Goal: Transaction & Acquisition: Book appointment/travel/reservation

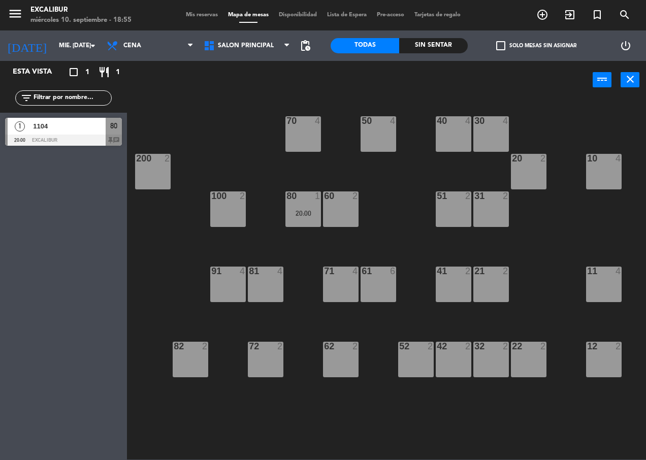
click at [609, 171] on div "10 4" at bounding box center [604, 172] width 36 height 36
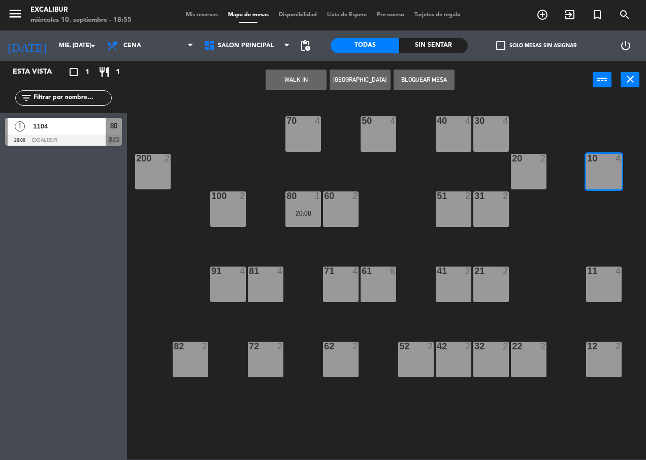
click at [354, 85] on button "[GEOGRAPHIC_DATA]" at bounding box center [360, 80] width 61 height 20
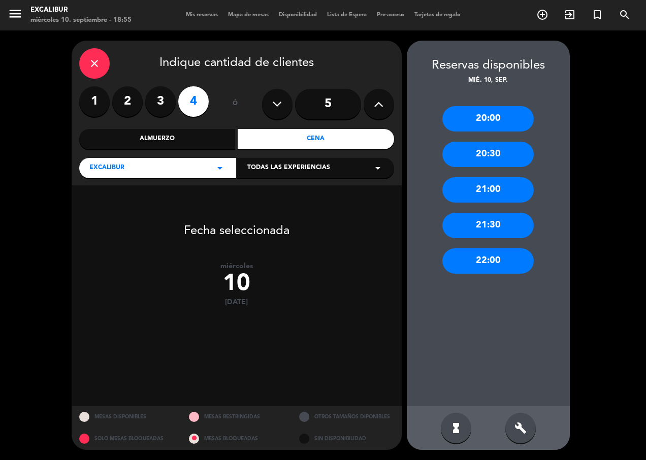
click at [375, 103] on icon at bounding box center [379, 104] width 10 height 15
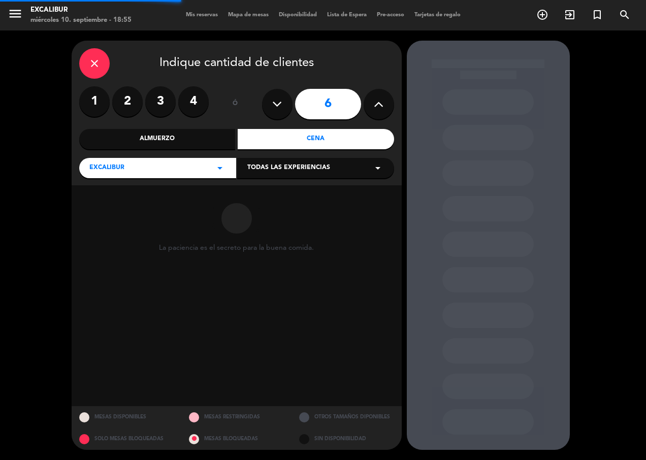
click at [375, 103] on icon at bounding box center [379, 104] width 10 height 15
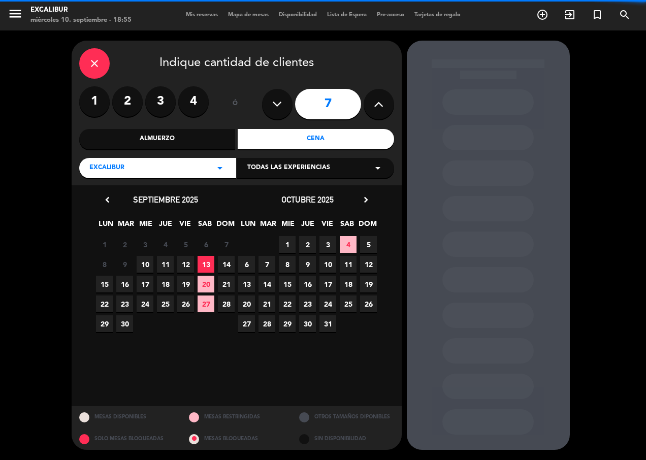
click at [375, 103] on icon at bounding box center [379, 104] width 10 height 15
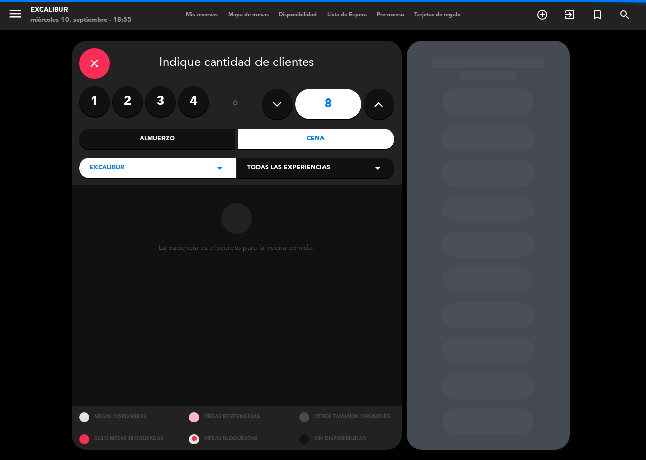
click at [375, 103] on icon at bounding box center [379, 104] width 10 height 15
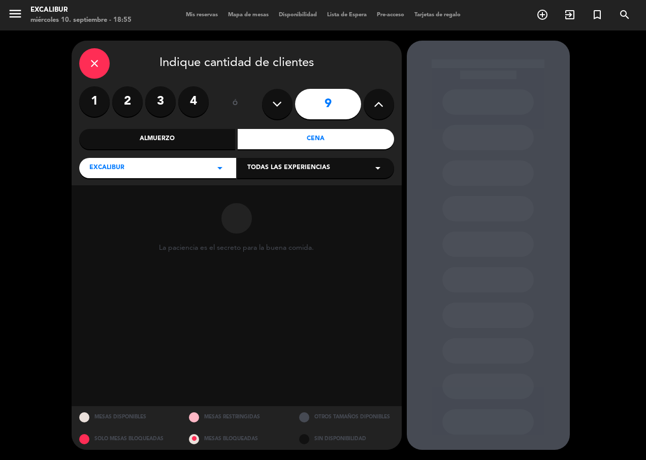
click at [375, 103] on icon at bounding box center [379, 104] width 10 height 15
type input "10"
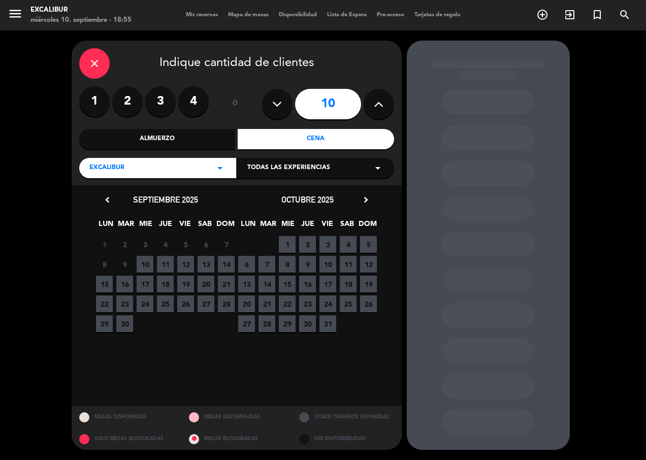
click at [127, 263] on span "9" at bounding box center [124, 264] width 17 height 17
click at [306, 265] on span "9" at bounding box center [307, 264] width 17 height 17
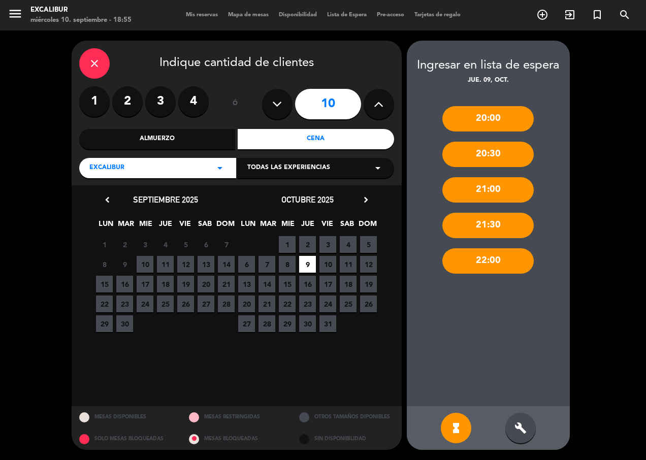
click at [149, 264] on span "10" at bounding box center [145, 264] width 17 height 17
click at [494, 159] on div "20:30" at bounding box center [487, 154] width 91 height 25
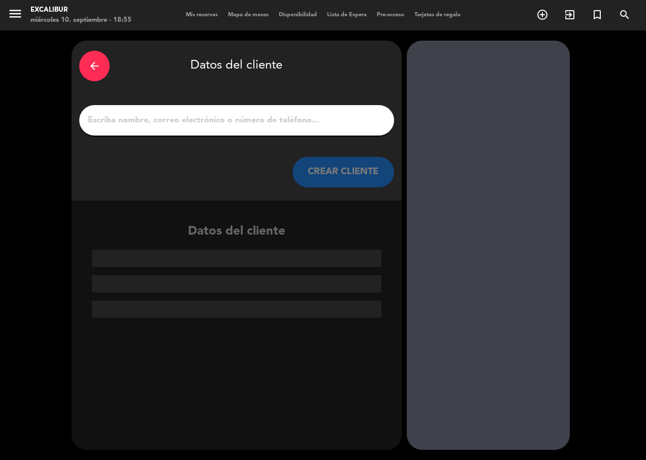
click at [313, 124] on input "1" at bounding box center [237, 120] width 300 height 14
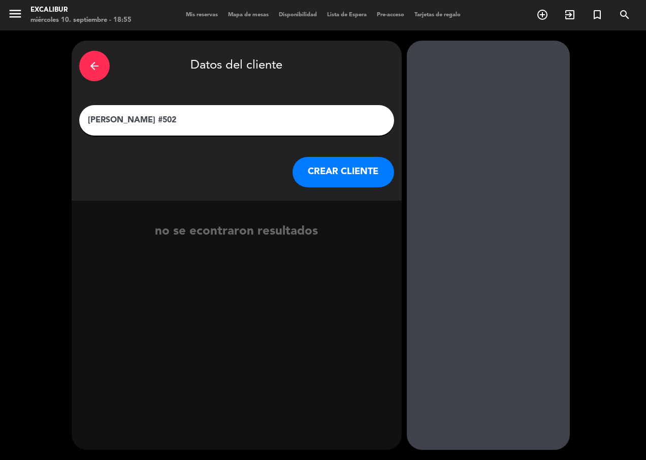
type input "[PERSON_NAME] #502"
click at [310, 181] on button "CREAR CLIENTE" at bounding box center [344, 172] width 102 height 30
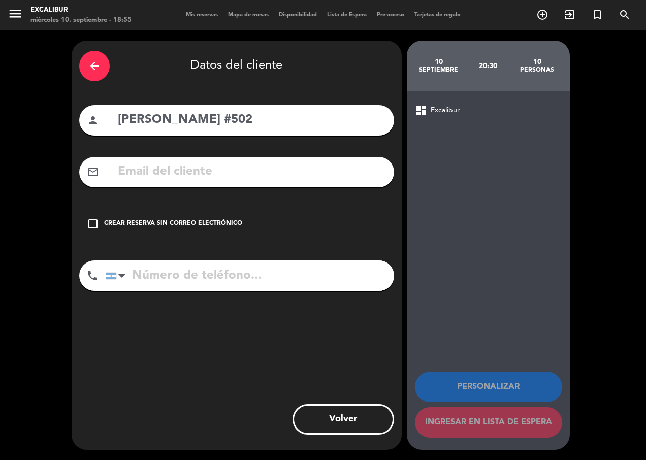
click at [89, 223] on icon "check_box_outline_blank" at bounding box center [93, 224] width 12 height 12
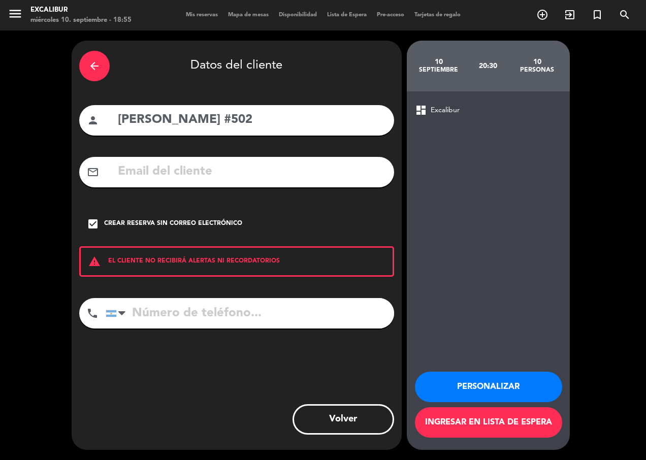
click at [497, 388] on button "Personalizar" at bounding box center [488, 387] width 147 height 30
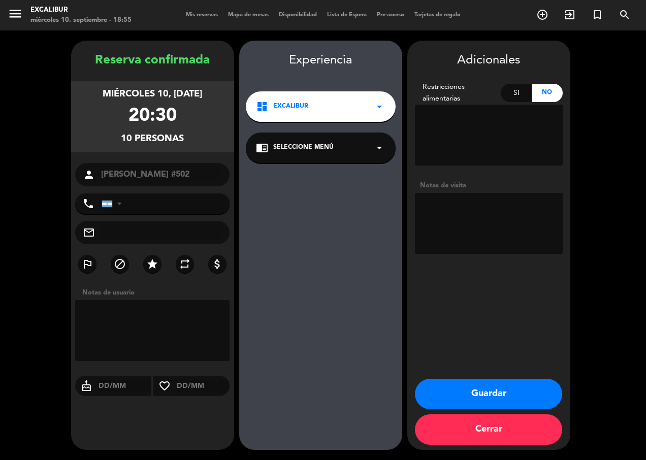
click at [496, 395] on button "Guardar" at bounding box center [488, 394] width 147 height 30
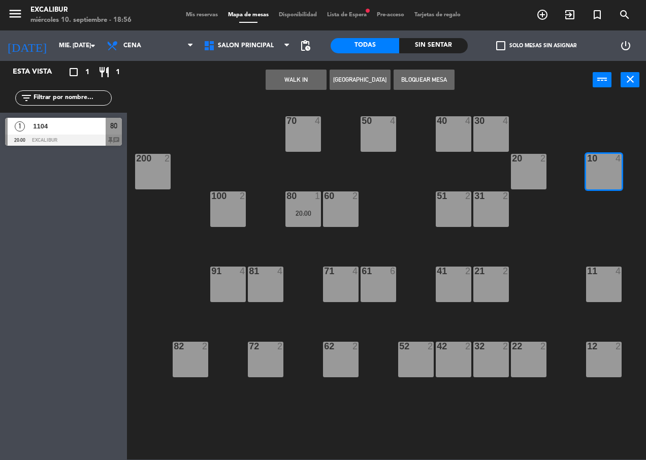
click at [347, 9] on div "menu Excalibur miércoles 10. septiembre - 18:56 Mis reservas Mapa de mesas Disp…" at bounding box center [323, 15] width 646 height 30
click at [353, 23] on div "menu Excalibur miércoles 10. septiembre - 18:56 Mis reservas Mapa de mesas Disp…" at bounding box center [323, 15] width 646 height 30
click at [353, 18] on div "Mis reservas Mapa de mesas Disponibilidad Lista de Espera fiber_manual_record P…" at bounding box center [323, 15] width 285 height 9
click at [353, 12] on span "Lista de Espera fiber_manual_record" at bounding box center [347, 15] width 50 height 6
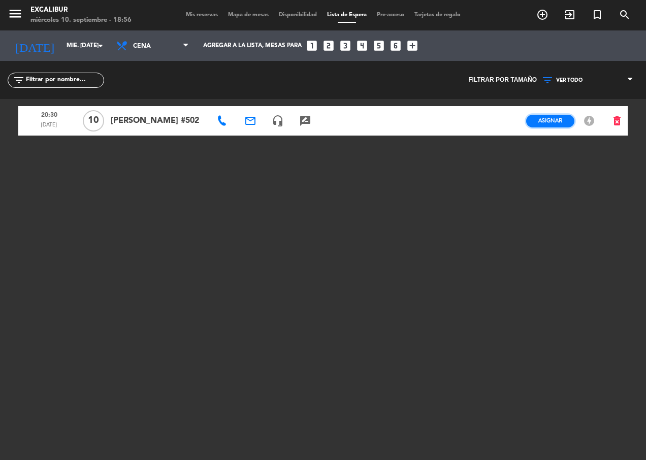
click at [559, 117] on span "Asignar" at bounding box center [550, 121] width 24 height 8
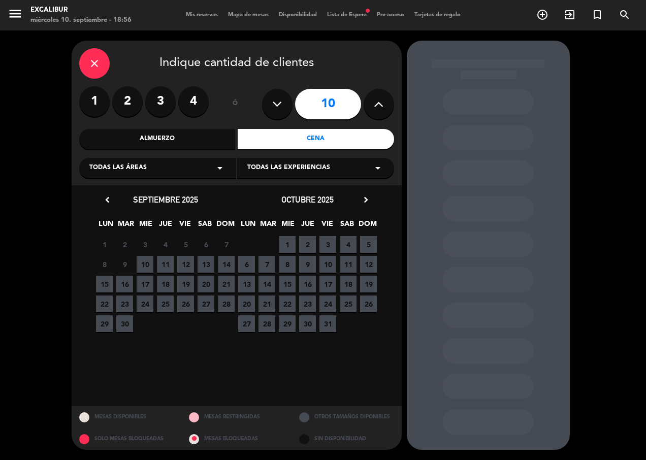
click at [149, 264] on span "10" at bounding box center [145, 264] width 17 height 17
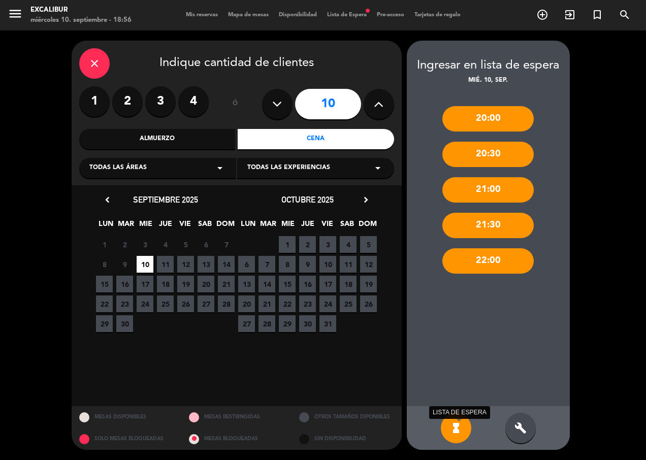
click at [455, 427] on icon "hourglass_full" at bounding box center [456, 428] width 12 height 12
click at [527, 426] on div "build FORZAR RESERVA" at bounding box center [520, 428] width 30 height 30
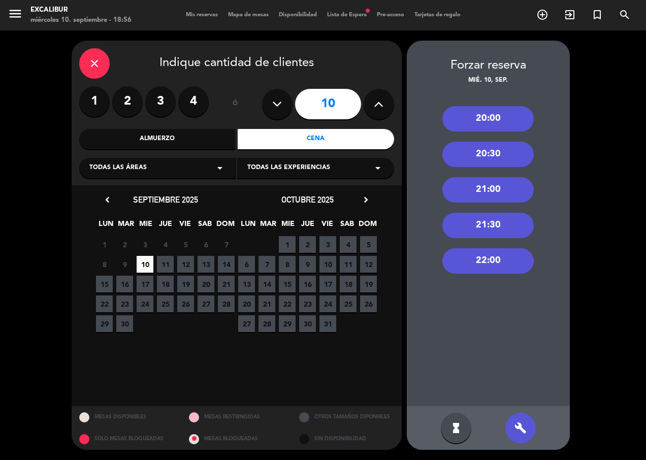
click at [500, 155] on div "20:30" at bounding box center [487, 154] width 91 height 25
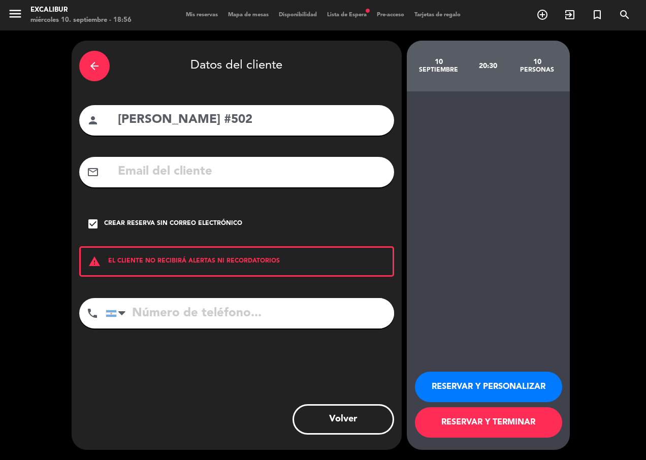
click at [478, 419] on button "RESERVAR Y TERMINAR" at bounding box center [488, 422] width 147 height 30
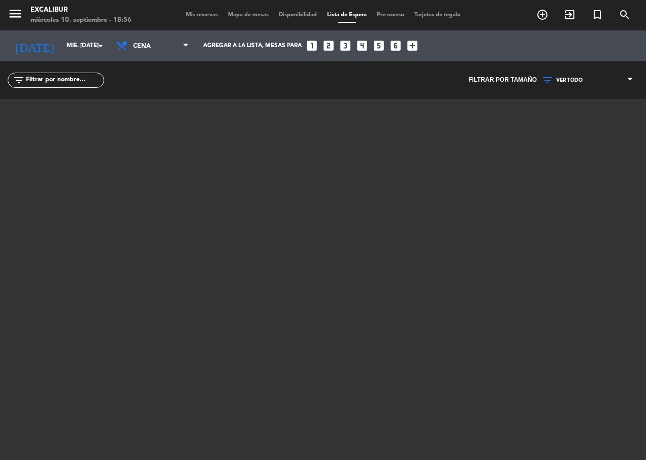
click at [232, 9] on div "menu Excalibur miércoles 10. septiembre - 18:56 Mis reservas Mapa de mesas Disp…" at bounding box center [323, 15] width 646 height 30
drag, startPoint x: 234, startPoint y: 25, endPoint x: 233, endPoint y: 17, distance: 7.7
click at [234, 24] on div "menu Excalibur miércoles 10. septiembre - 18:56 Mis reservas Mapa de mesas Disp…" at bounding box center [323, 15] width 646 height 30
click at [233, 17] on span "Mapa de mesas" at bounding box center [248, 15] width 51 height 6
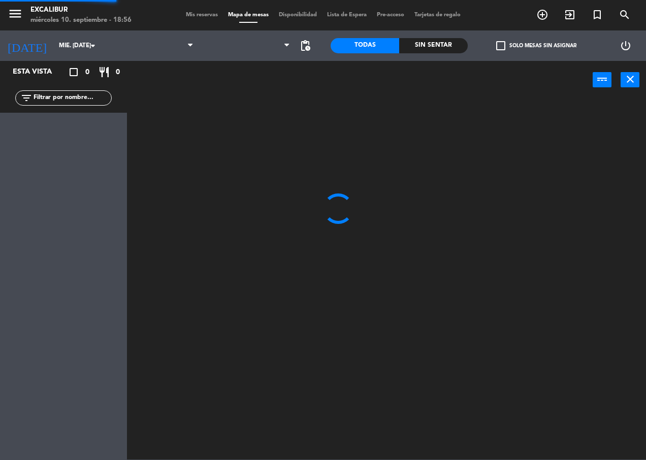
click at [233, 16] on span "Mapa de mesas" at bounding box center [248, 15] width 51 height 6
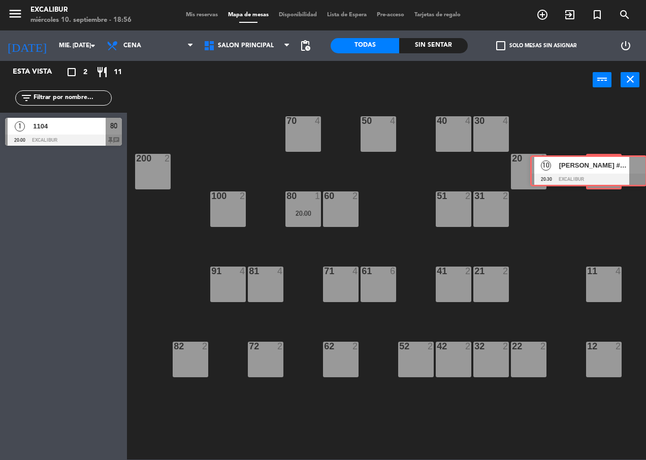
drag, startPoint x: 83, startPoint y: 172, endPoint x: 607, endPoint y: 171, distance: 524.2
click at [607, 171] on div "Esta vista crop_square 2 restaurant 11 filter_list 1 1104 20:00 Excalibur 80 ch…" at bounding box center [323, 260] width 646 height 399
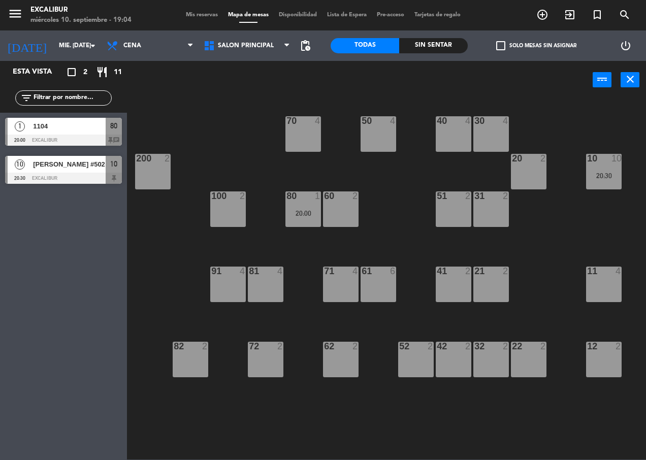
click at [598, 282] on div "11 4" at bounding box center [604, 285] width 36 height 36
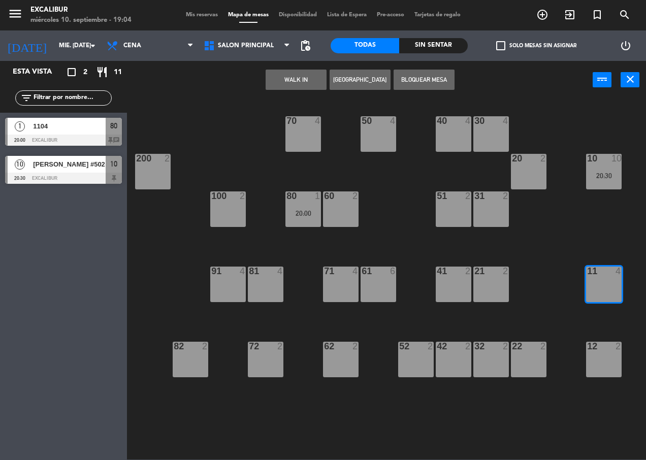
click at [598, 210] on div "70 4 50 4 40 4 30 4 20 2 10 10 20:30 200 2 60 2 51 2 31 2 80 1 20:00 100 2 81 4…" at bounding box center [390, 279] width 513 height 361
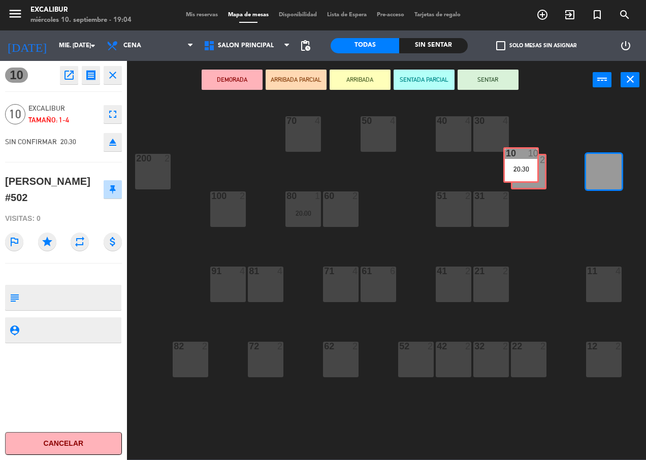
drag, startPoint x: 604, startPoint y: 175, endPoint x: 522, endPoint y: 169, distance: 83.1
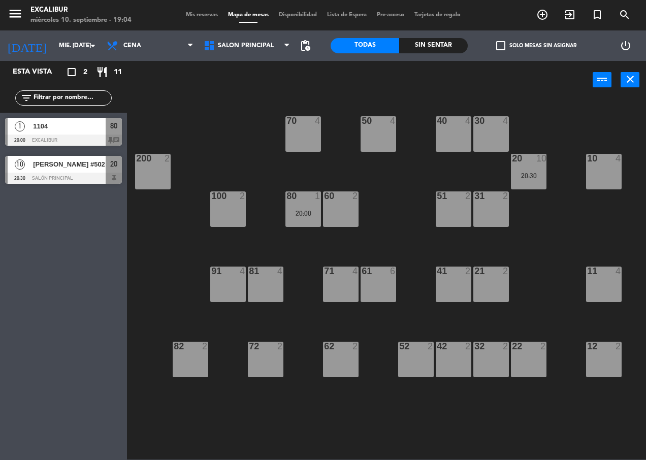
click at [615, 178] on div "10 4" at bounding box center [604, 172] width 36 height 36
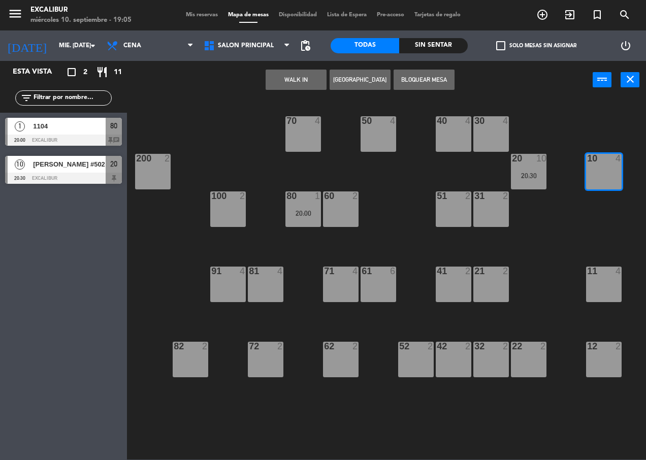
click at [353, 82] on button "[GEOGRAPHIC_DATA]" at bounding box center [360, 80] width 61 height 20
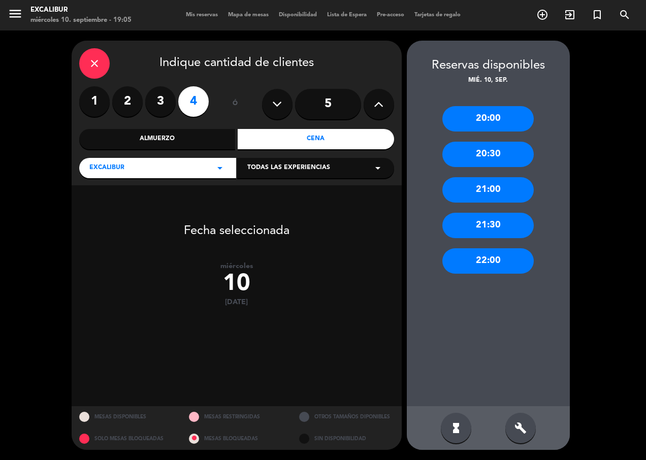
click at [375, 105] on icon at bounding box center [379, 104] width 10 height 15
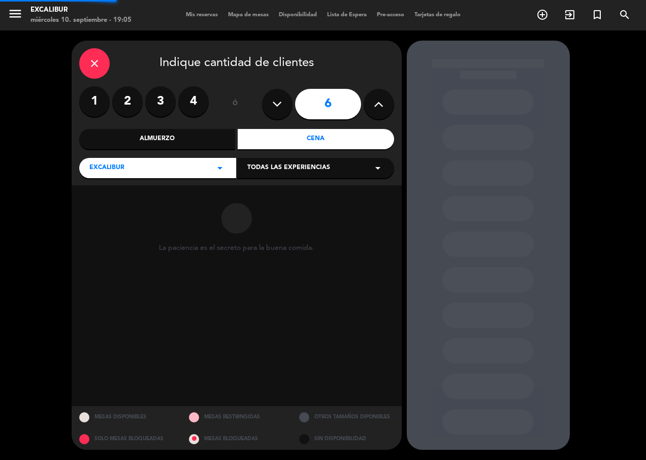
click at [375, 105] on icon at bounding box center [379, 104] width 10 height 15
type input "7"
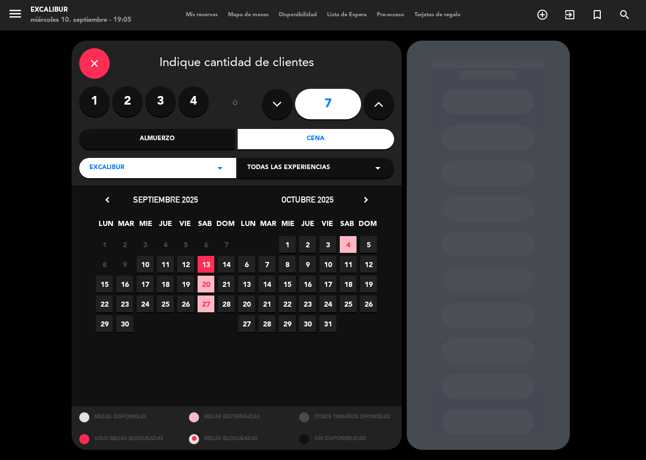
click at [145, 264] on span "10" at bounding box center [145, 264] width 17 height 17
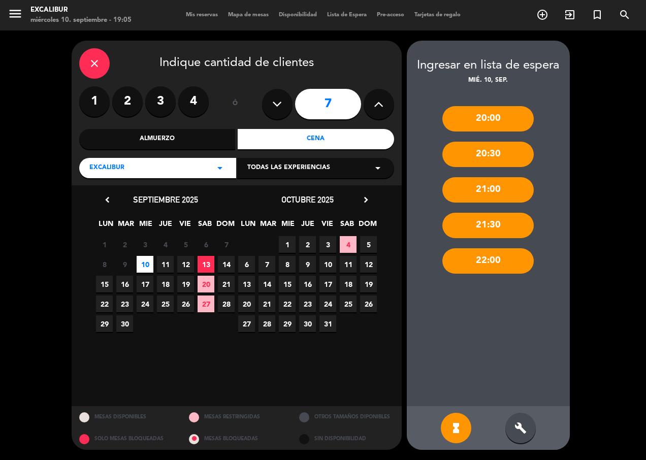
click at [500, 123] on div "20:00" at bounding box center [487, 118] width 91 height 25
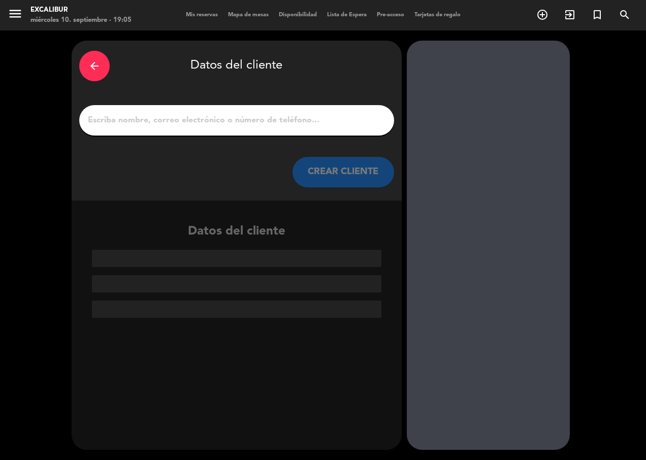
click at [250, 125] on input "1" at bounding box center [237, 120] width 300 height 14
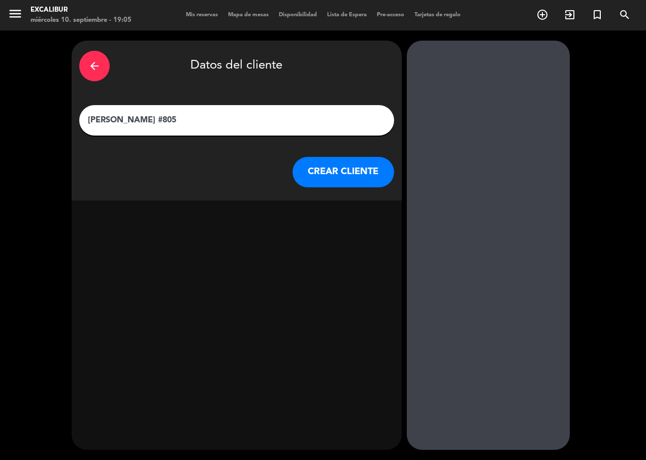
type input "[PERSON_NAME] #805"
click at [361, 161] on button "CREAR CLIENTE" at bounding box center [344, 172] width 102 height 30
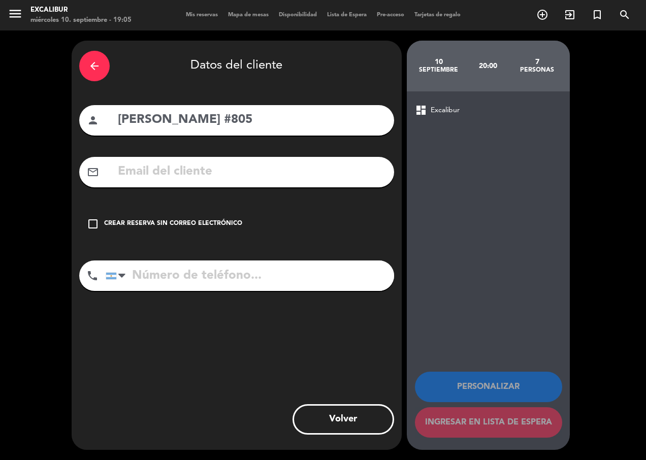
click at [116, 218] on div "check_box_outline_blank Crear reserva sin correo electrónico" at bounding box center [236, 224] width 315 height 30
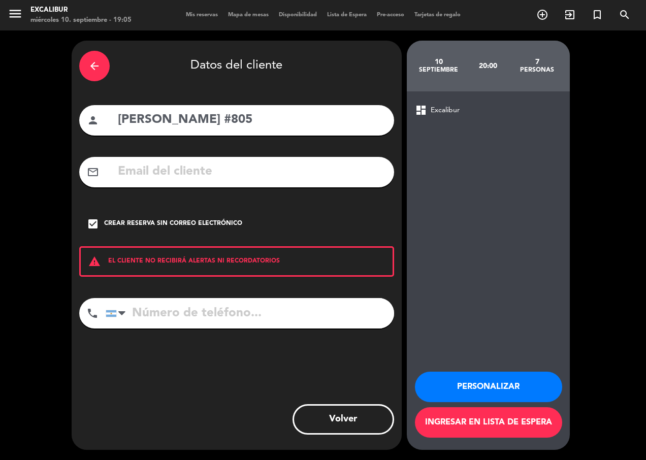
click at [475, 422] on button "Ingresar en lista de espera" at bounding box center [488, 422] width 147 height 30
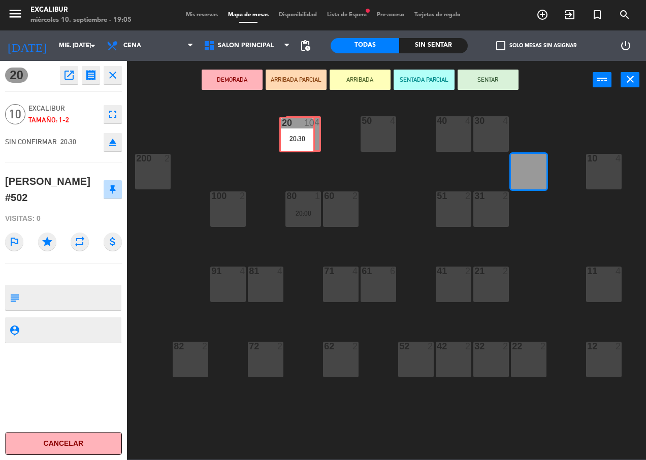
drag, startPoint x: 537, startPoint y: 173, endPoint x: 305, endPoint y: 136, distance: 234.6
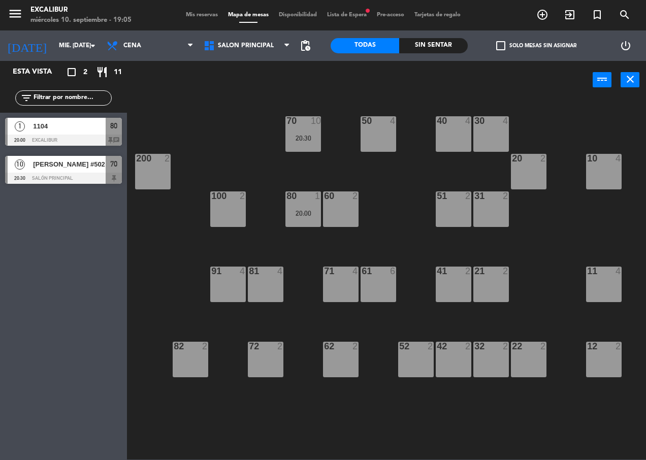
click at [386, 139] on div "50 4" at bounding box center [379, 134] width 36 height 36
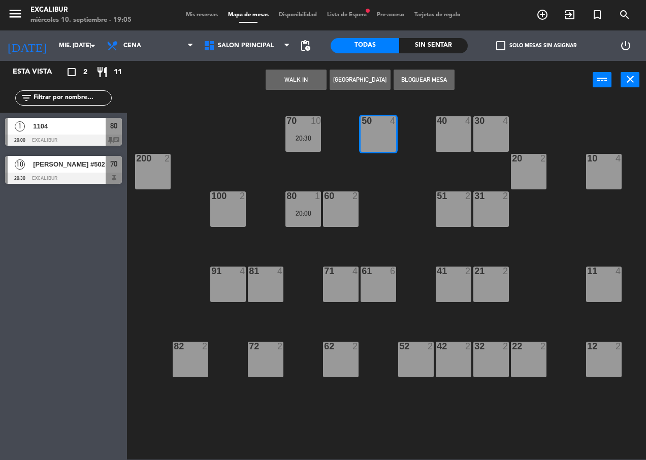
click at [423, 78] on button "Bloquear Mesa" at bounding box center [424, 80] width 61 height 20
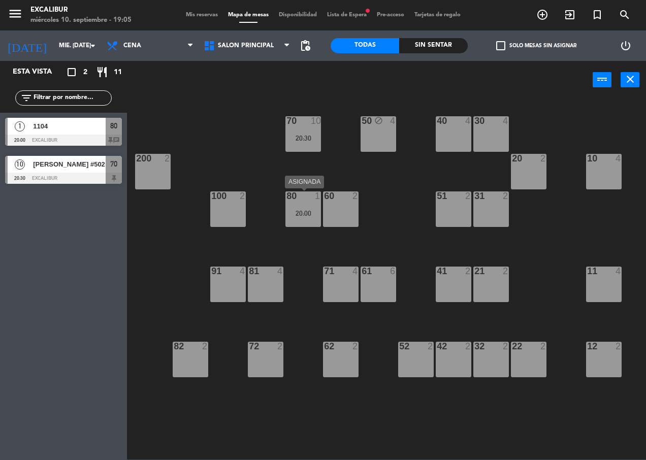
click at [299, 212] on div "20:00" at bounding box center [303, 213] width 36 height 7
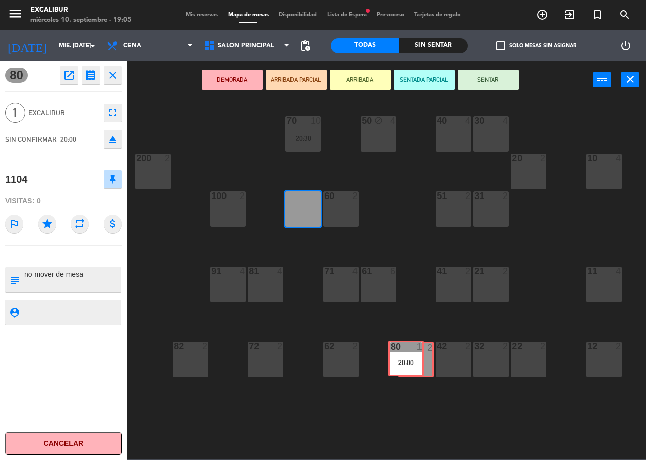
drag, startPoint x: 299, startPoint y: 210, endPoint x: 402, endPoint y: 360, distance: 181.5
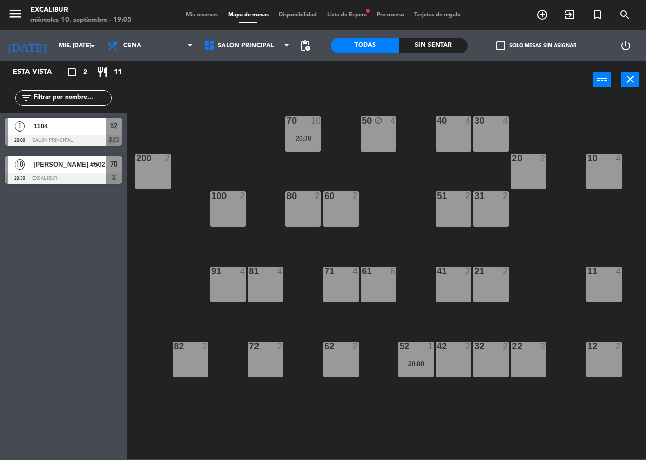
click at [304, 211] on div "80 2" at bounding box center [303, 209] width 36 height 36
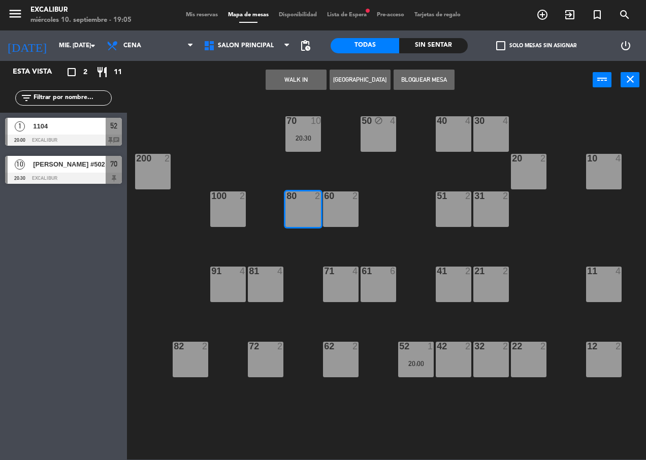
click at [416, 81] on button "Bloquear Mesa" at bounding box center [424, 80] width 61 height 20
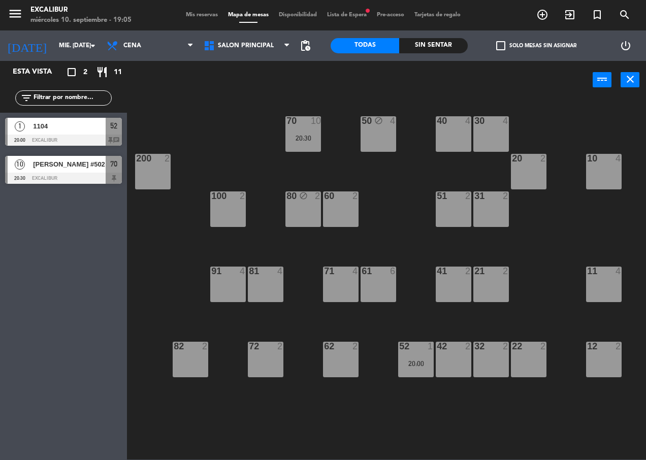
click at [329, 211] on div "60 2" at bounding box center [341, 209] width 36 height 36
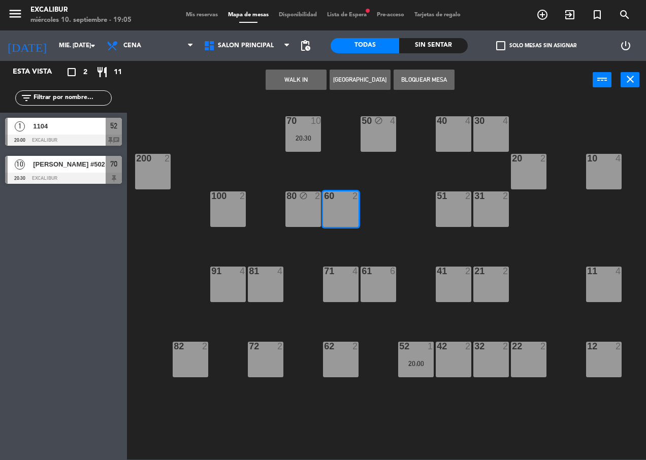
click at [411, 83] on button "Bloquear Mesa" at bounding box center [424, 80] width 61 height 20
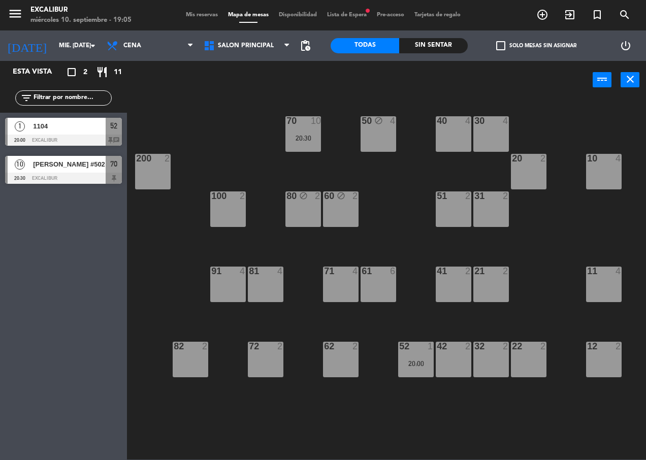
click at [600, 174] on div "10 4" at bounding box center [604, 172] width 36 height 36
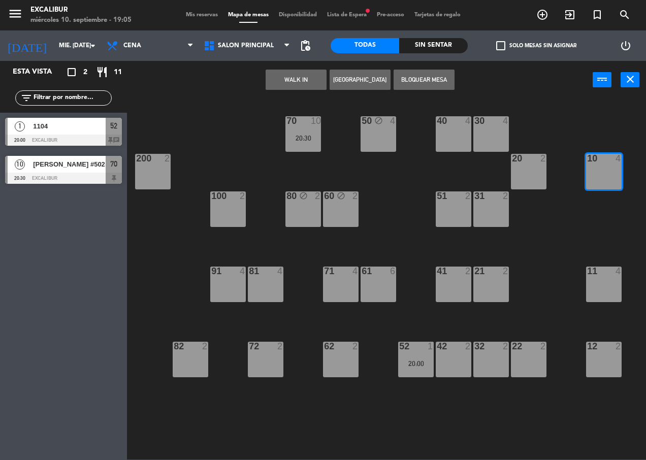
click at [428, 77] on button "Bloquear Mesa" at bounding box center [424, 80] width 61 height 20
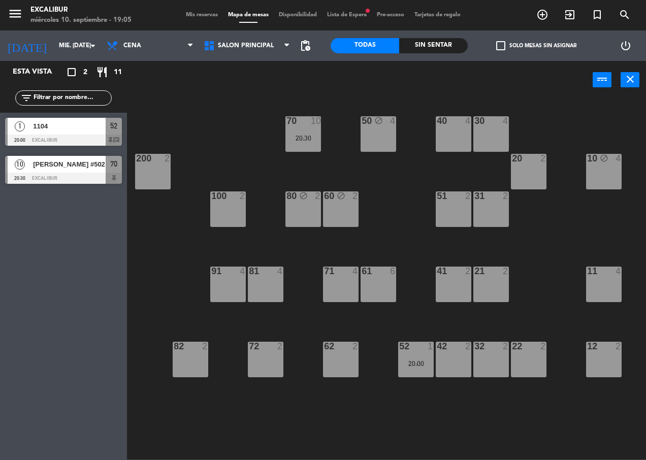
click at [609, 285] on div "11 4" at bounding box center [604, 285] width 36 height 36
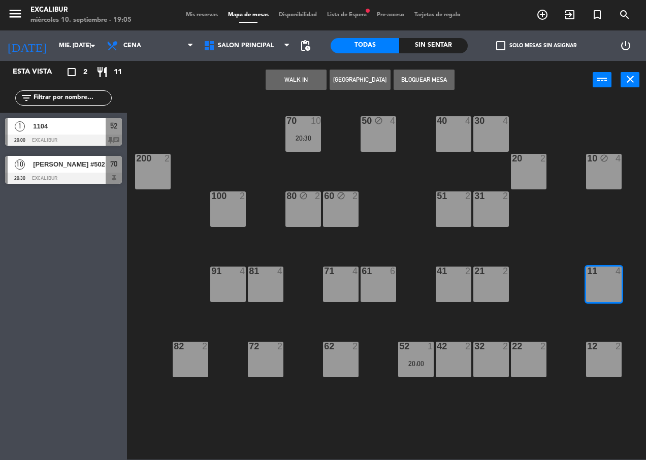
click at [431, 75] on button "Bloquear Mesa" at bounding box center [424, 80] width 61 height 20
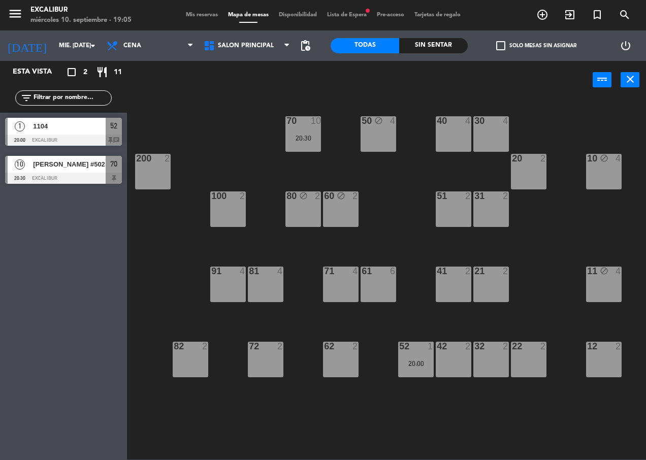
click at [532, 173] on div "20 2" at bounding box center [529, 172] width 36 height 36
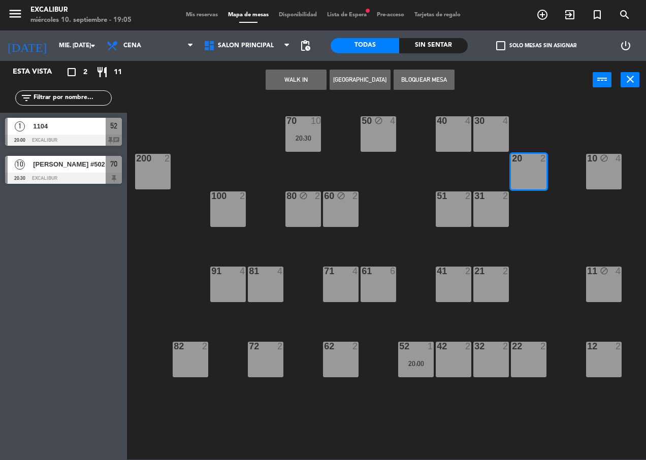
click at [435, 76] on button "Bloquear Mesa" at bounding box center [424, 80] width 61 height 20
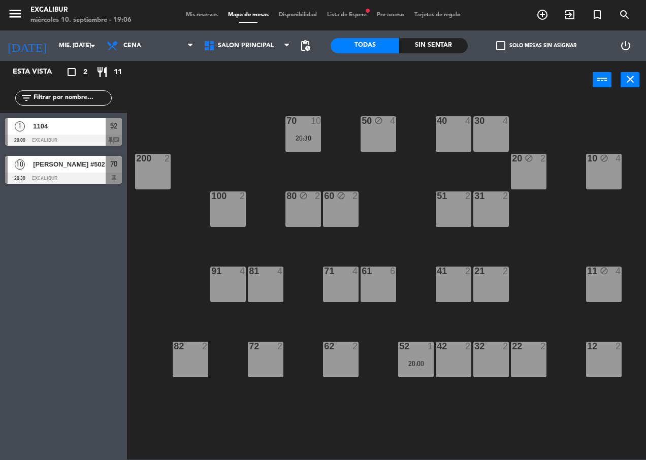
click at [57, 129] on div "1 1104 20:00 Excalibur 52 chat" at bounding box center [63, 132] width 127 height 38
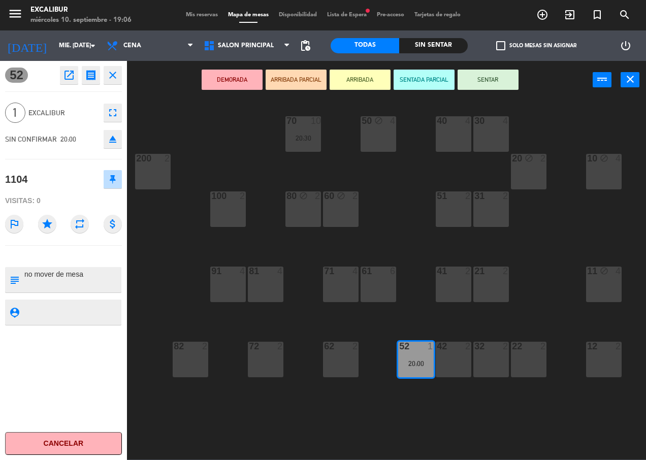
click at [112, 74] on icon "close" at bounding box center [113, 75] width 12 height 12
drag, startPoint x: 413, startPoint y: 370, endPoint x: 300, endPoint y: 213, distance: 193.3
click at [300, 213] on div "70 10 20:30 50 block 4 40 4 30 4 20 block 2 10 block 4 200 2 60 block 2 51 2 31…" at bounding box center [390, 279] width 513 height 361
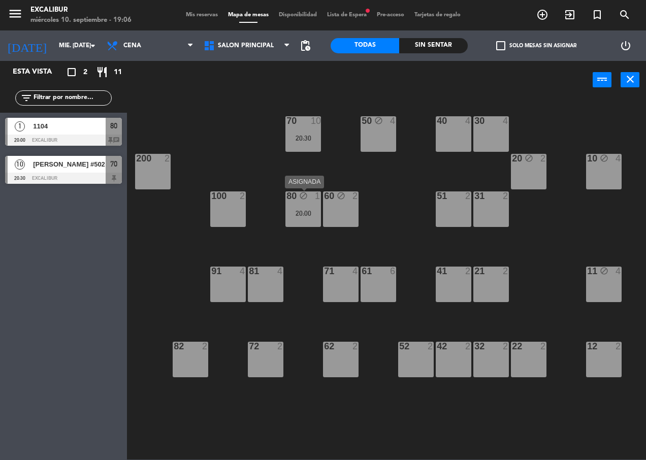
click at [305, 217] on div "80 block 1 20:00" at bounding box center [303, 209] width 36 height 36
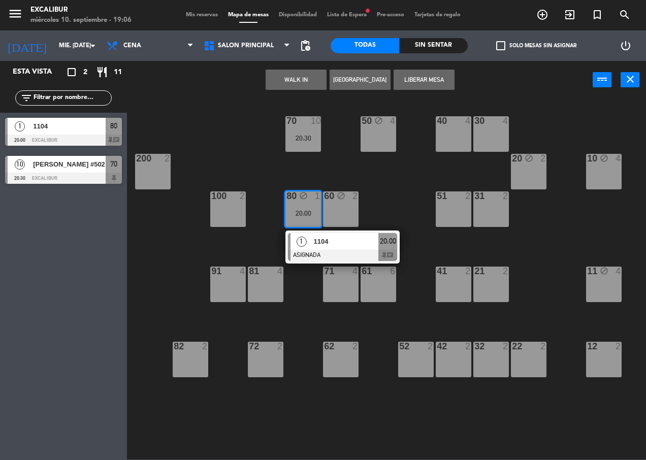
click at [389, 181] on div "70 10 20:30 50 block 4 40 4 30 4 20 block 2 10 block 4 200 2 60 block 2 51 2 31…" at bounding box center [390, 279] width 513 height 361
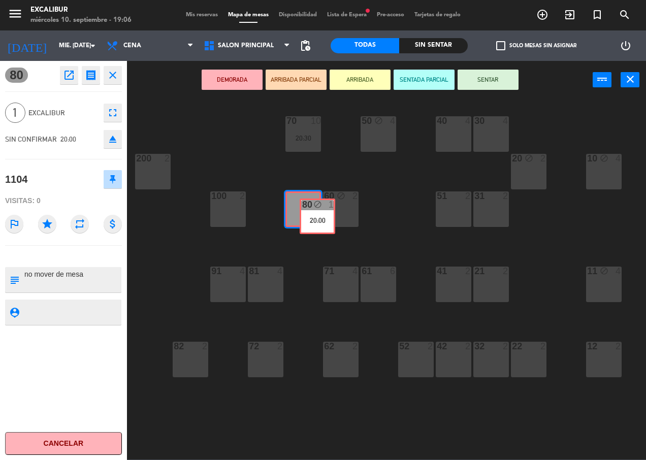
drag, startPoint x: 301, startPoint y: 215, endPoint x: 313, endPoint y: 221, distance: 14.1
click at [313, 221] on div "80 block 1 20:00 80 block 1 20:00" at bounding box center [303, 209] width 36 height 36
drag, startPoint x: 310, startPoint y: 210, endPoint x: 302, endPoint y: 230, distance: 21.4
click at [302, 230] on div "70 10 20:30 50 block 4 40 4 30 4 20 block 2 10 block 4 200 2 60 block 2 51 2 31…" at bounding box center [390, 279] width 513 height 361
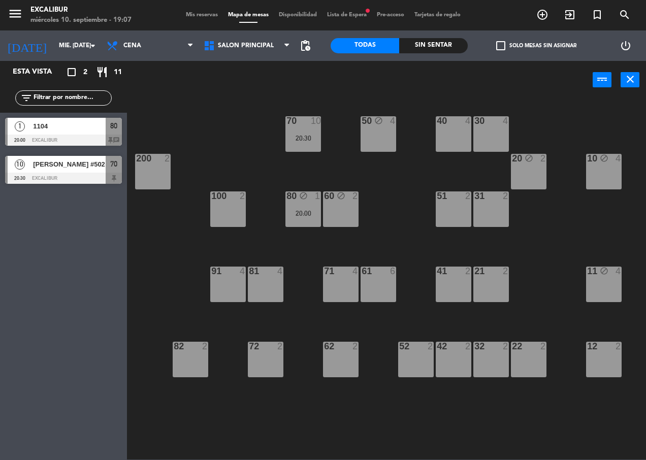
click at [68, 134] on div "1104" at bounding box center [69, 126] width 74 height 17
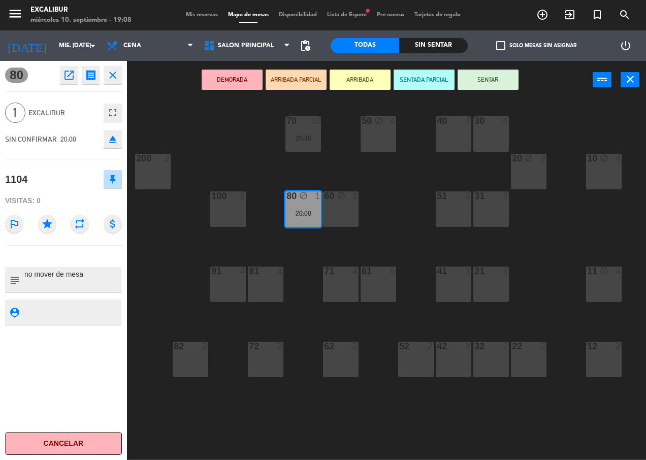
click at [389, 171] on div "70 10 20:30 50 block 4 40 4 30 4 20 block 2 10 block 4 200 2 60 block 2 51 2 31…" at bounding box center [390, 279] width 513 height 361
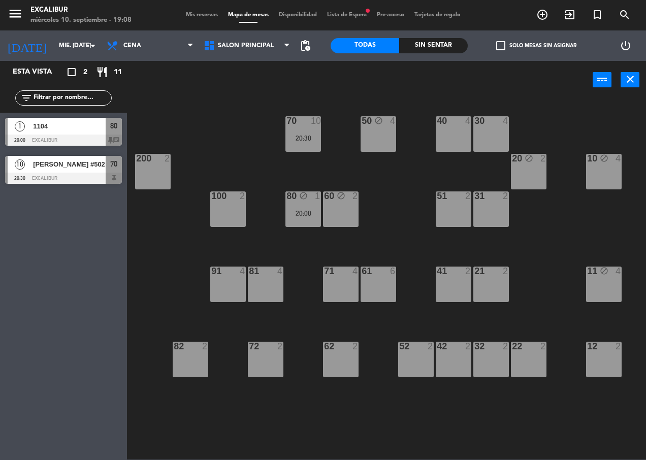
click at [384, 220] on div "70 10 20:30 50 block 4 40 4 30 4 20 block 2 10 block 4 200 2 60 block 2 51 2 31…" at bounding box center [390, 279] width 513 height 361
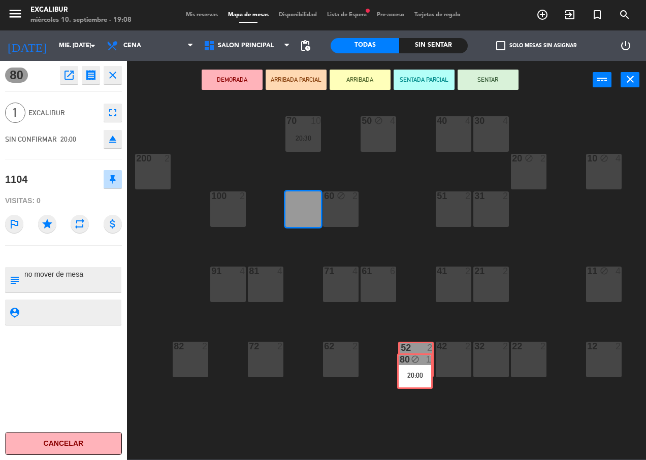
drag, startPoint x: 310, startPoint y: 208, endPoint x: 421, endPoint y: 365, distance: 192.8
click at [421, 365] on div "70 10 20:30 50 block 4 40 4 30 4 20 block 2 10 block 4 200 2 60 block 2 51 2 31…" at bounding box center [390, 279] width 513 height 361
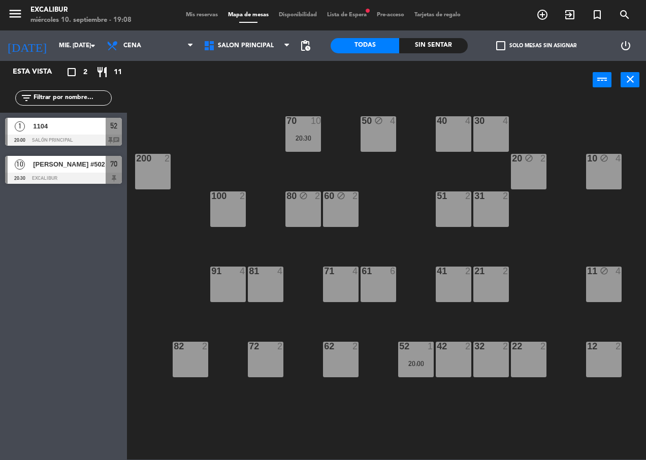
click at [402, 243] on div "70 10 20:30 50 block 4 40 4 30 4 20 block 2 10 block 4 200 2 60 block 2 51 2 31…" at bounding box center [390, 279] width 513 height 361
click at [610, 173] on div "10 block 4" at bounding box center [604, 172] width 36 height 36
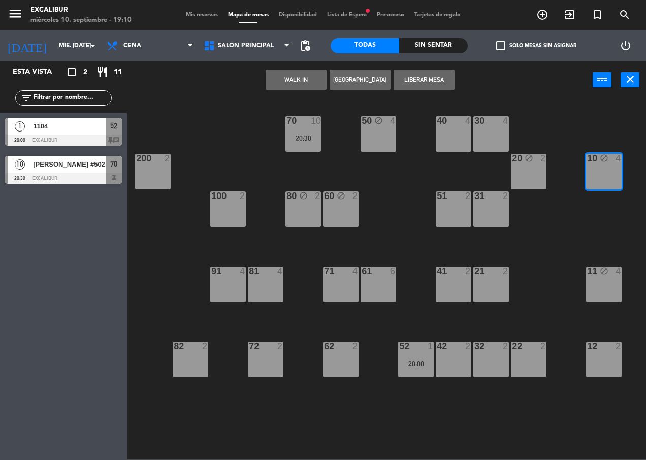
click at [366, 81] on button "[GEOGRAPHIC_DATA]" at bounding box center [360, 80] width 61 height 20
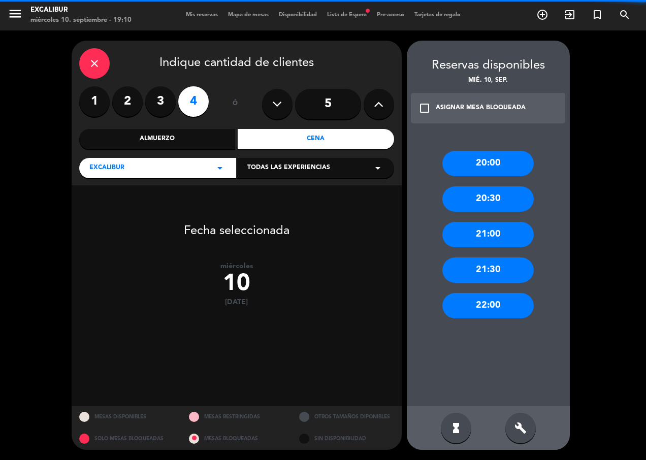
click at [383, 105] on icon at bounding box center [379, 104] width 10 height 15
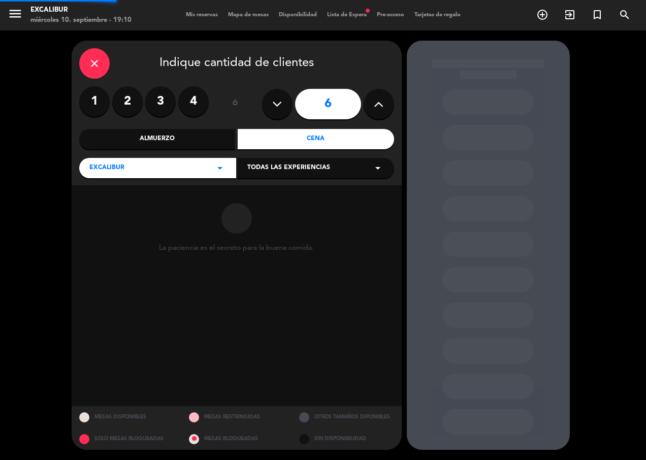
click at [383, 105] on icon at bounding box center [379, 104] width 10 height 15
type input "7"
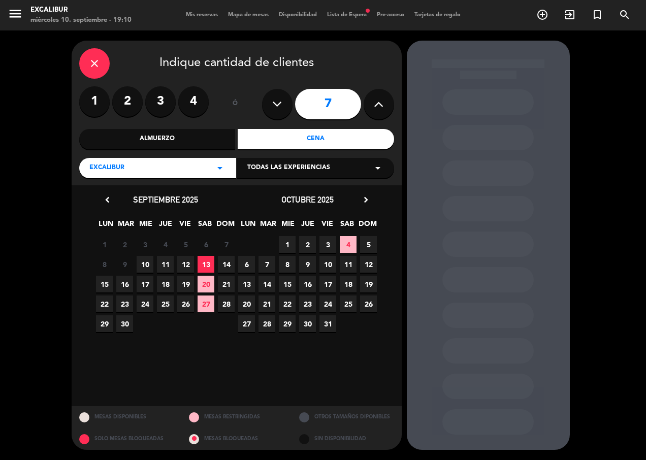
click at [146, 262] on span "10" at bounding box center [145, 264] width 17 height 17
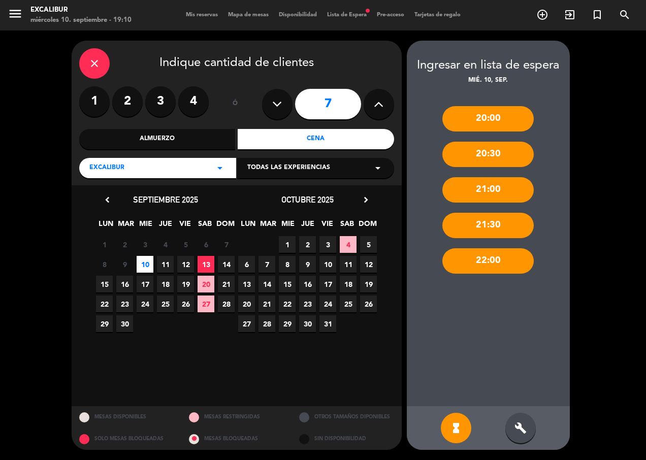
click at [492, 186] on div "21:00" at bounding box center [487, 189] width 91 height 25
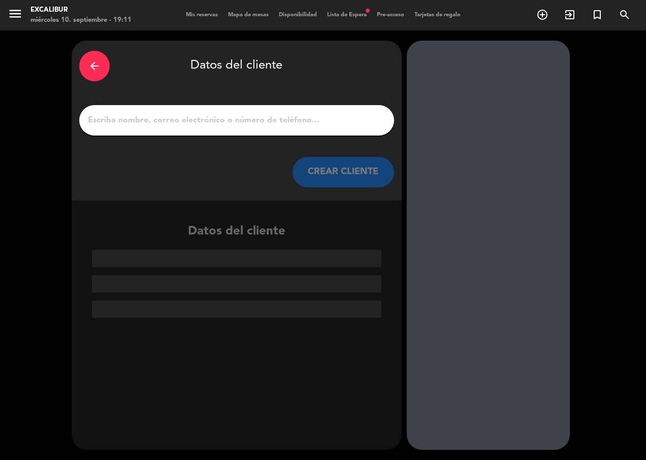
click at [155, 126] on input "1" at bounding box center [237, 120] width 300 height 14
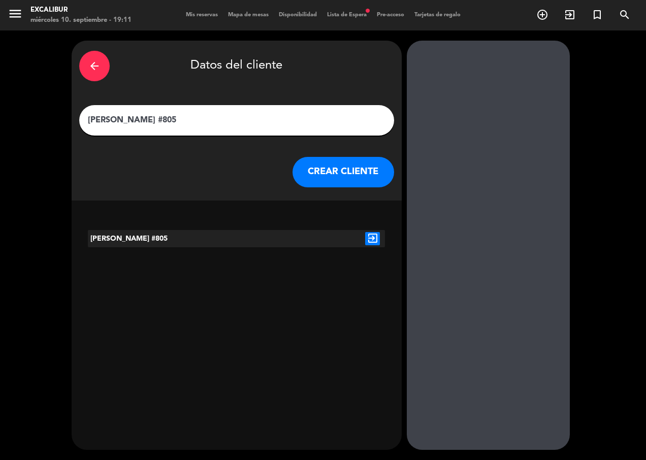
type input "[PERSON_NAME] #805"
click at [221, 237] on div at bounding box center [237, 238] width 50 height 17
click at [370, 238] on icon "exit_to_app" at bounding box center [372, 238] width 15 height 13
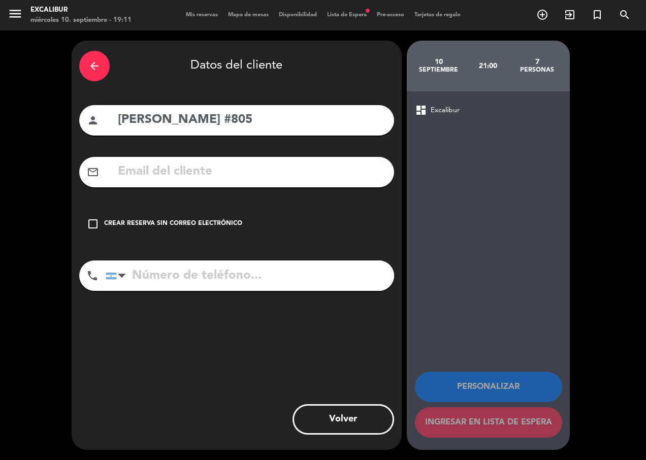
click at [152, 229] on div "Crear reserva sin correo electrónico" at bounding box center [173, 224] width 138 height 10
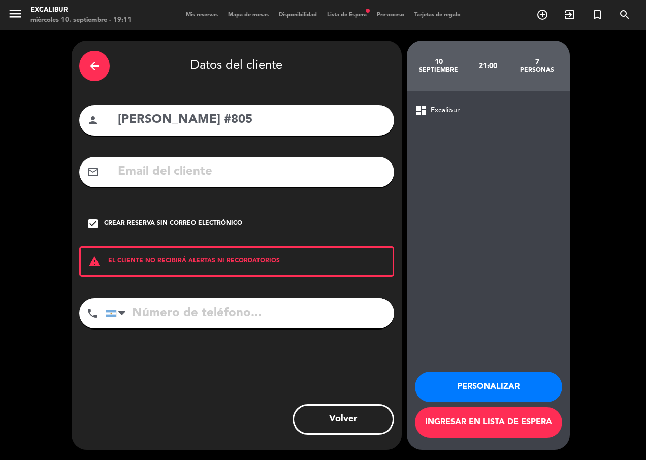
click at [509, 390] on button "Personalizar" at bounding box center [488, 387] width 147 height 30
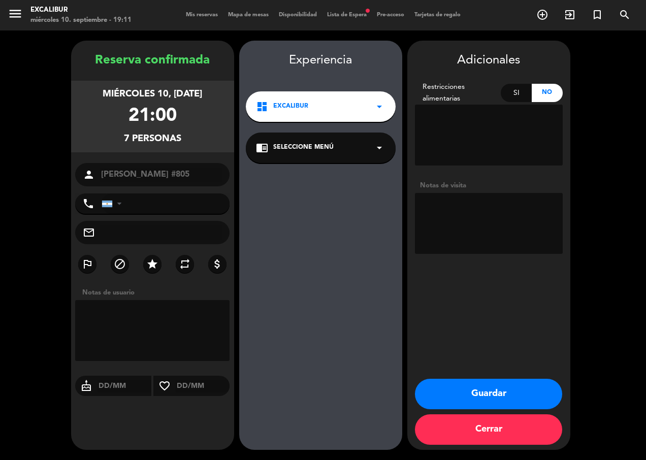
click at [500, 386] on button "Guardar" at bounding box center [488, 394] width 147 height 30
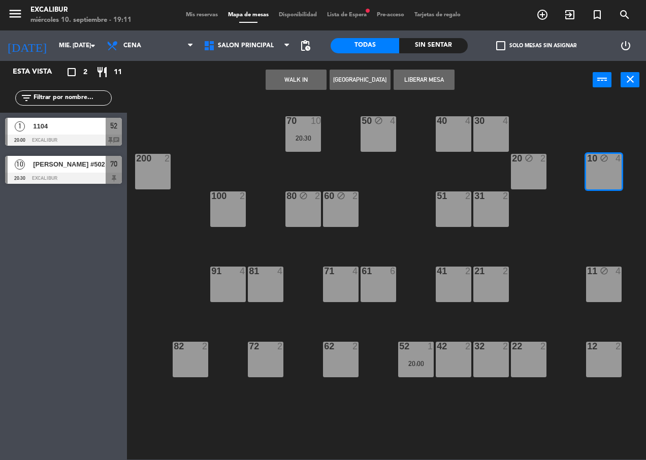
click at [332, 16] on span "Lista de Espera fiber_manual_record" at bounding box center [347, 15] width 50 height 6
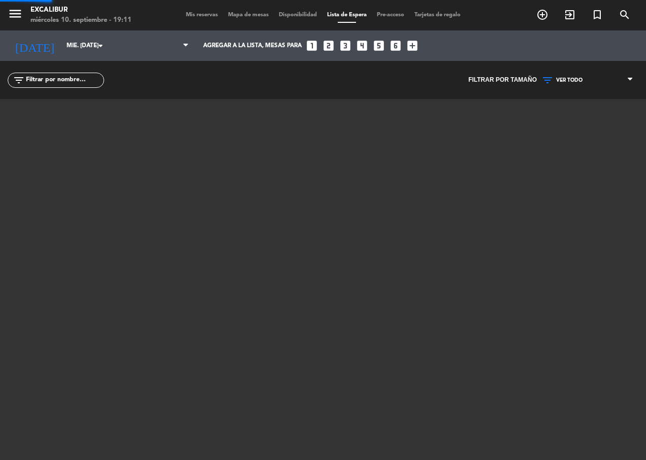
click span "Asignar"
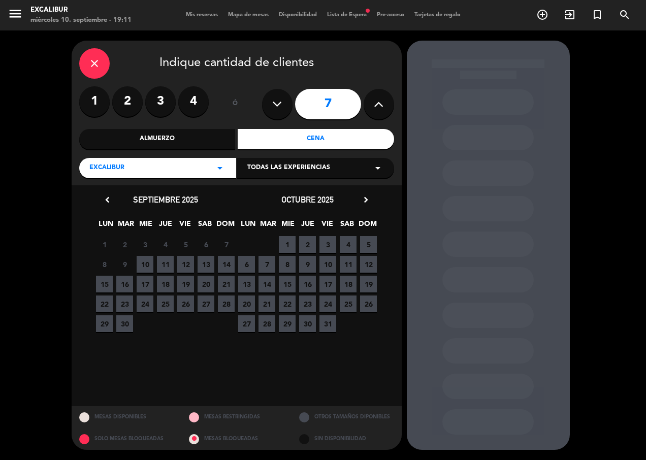
click at [147, 265] on span "10" at bounding box center [145, 264] width 17 height 17
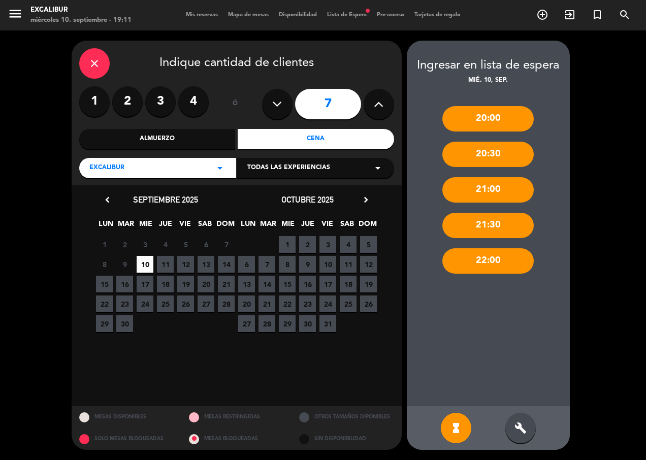
click at [514, 428] on div "build" at bounding box center [520, 428] width 30 height 30
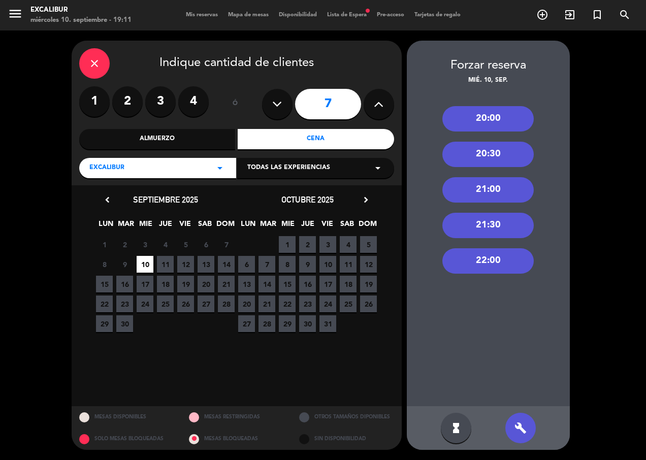
click at [510, 193] on div "21:00" at bounding box center [487, 189] width 91 height 25
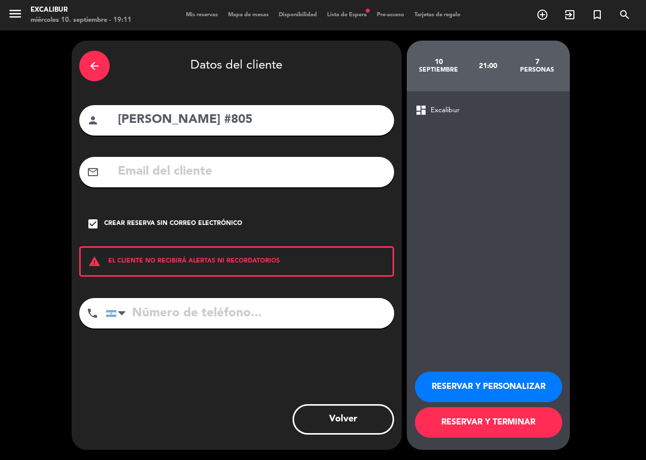
click at [508, 422] on button "RESERVAR Y TERMINAR" at bounding box center [488, 422] width 147 height 30
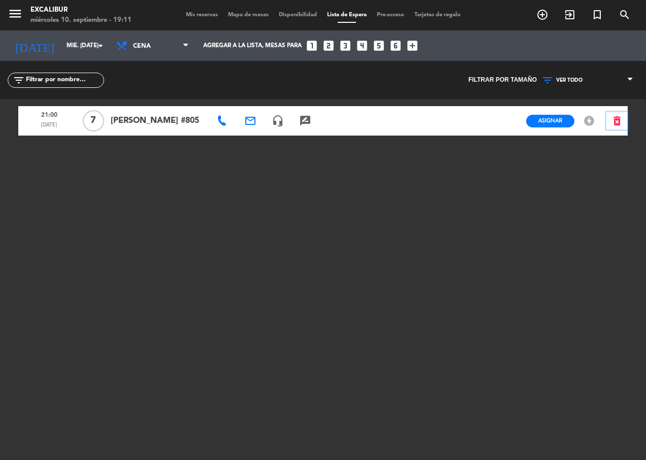
click at [616, 124] on icon "delete_forever" at bounding box center [617, 121] width 12 height 12
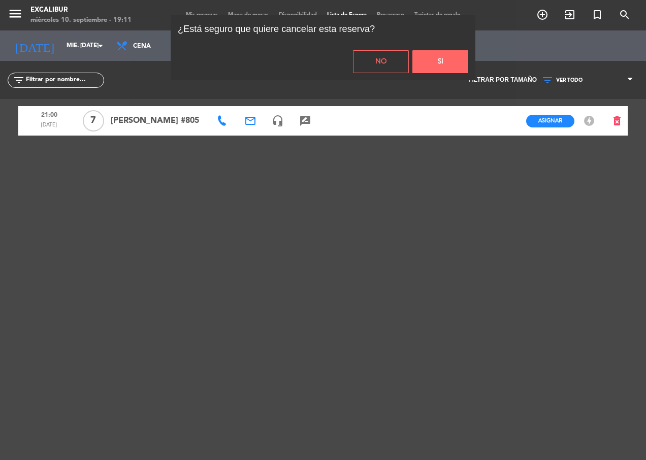
click at [449, 59] on button "Si" at bounding box center [440, 61] width 56 height 23
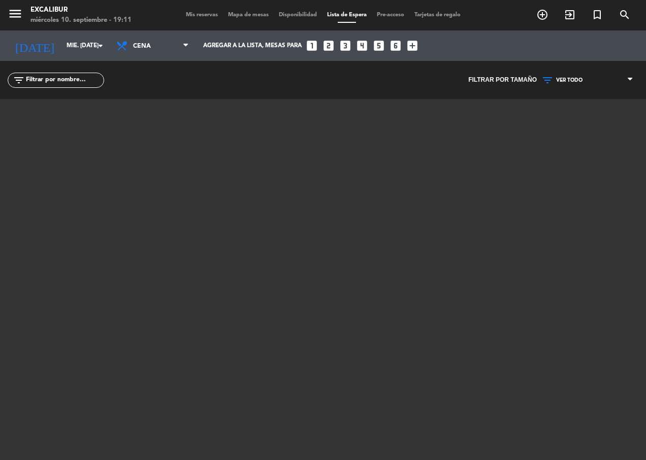
click at [241, 8] on div "menu Excalibur miércoles 10. septiembre - 19:11 Mis reservas Mapa de mesas Disp…" at bounding box center [323, 15] width 646 height 30
click at [242, 13] on span "Mapa de mesas" at bounding box center [248, 15] width 51 height 6
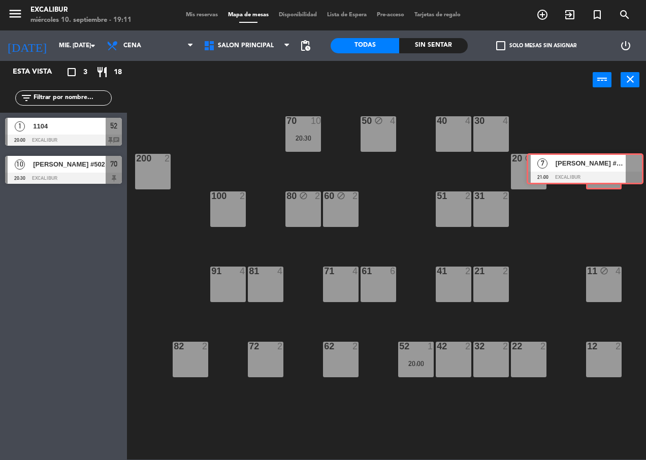
drag, startPoint x: 197, startPoint y: 207, endPoint x: 611, endPoint y: 167, distance: 415.9
click at [611, 167] on div "Esta vista crop_square 3 restaurant 18 filter_list 1 1104 20:00 Excalibur 52 ch…" at bounding box center [323, 260] width 646 height 399
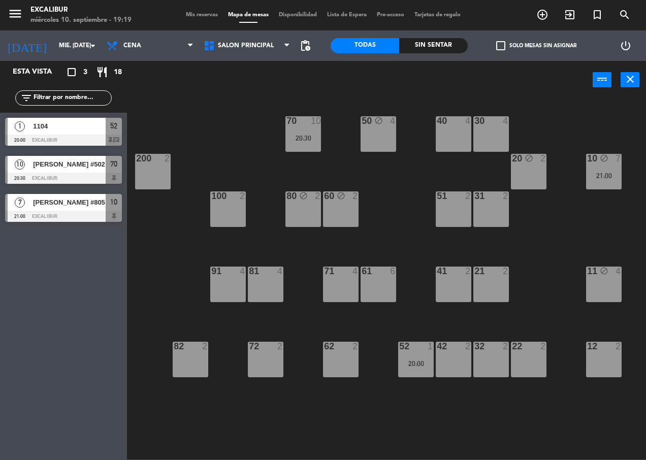
click at [455, 369] on div "42 2" at bounding box center [454, 360] width 36 height 36
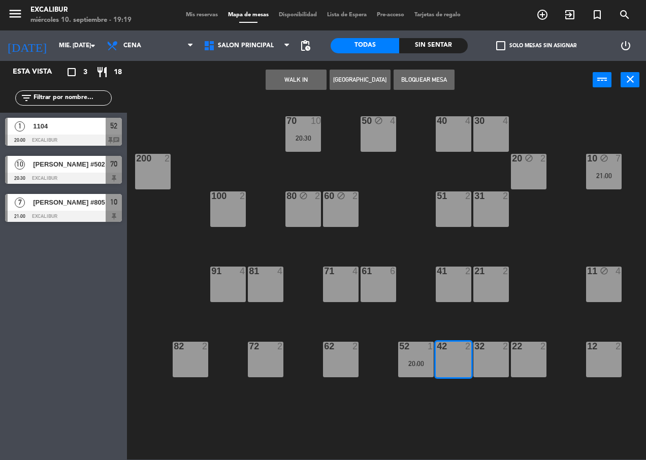
click at [362, 77] on button "[GEOGRAPHIC_DATA]" at bounding box center [360, 80] width 61 height 20
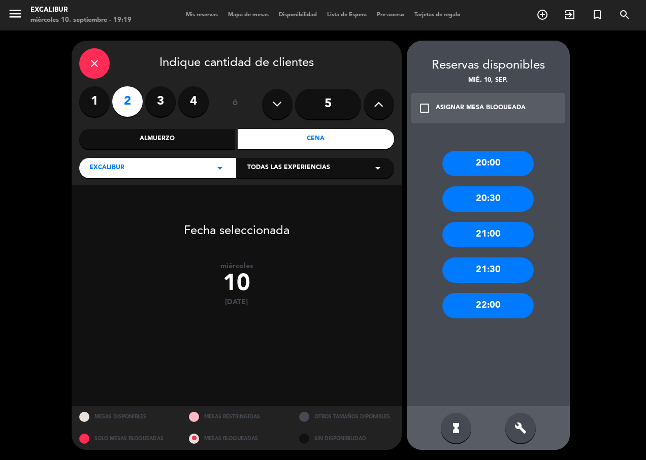
click at [474, 202] on div "20:30" at bounding box center [487, 198] width 91 height 25
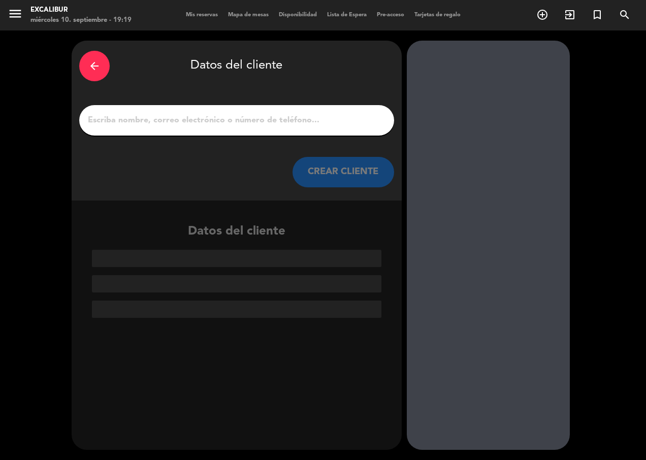
click at [331, 124] on input "1" at bounding box center [237, 120] width 300 height 14
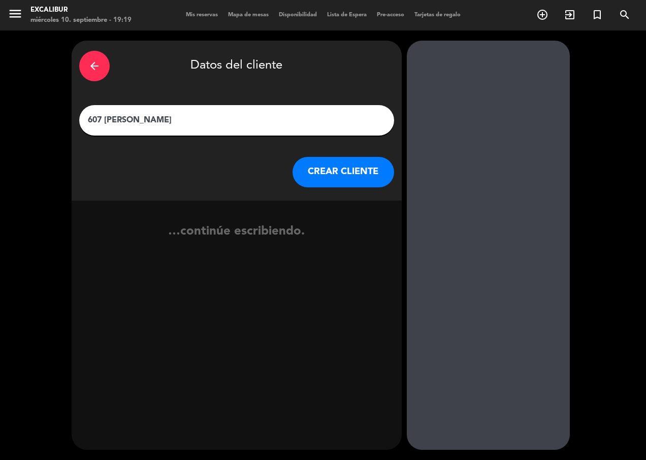
type input "607 [PERSON_NAME]"
click at [356, 167] on button "CREAR CLIENTE" at bounding box center [344, 172] width 102 height 30
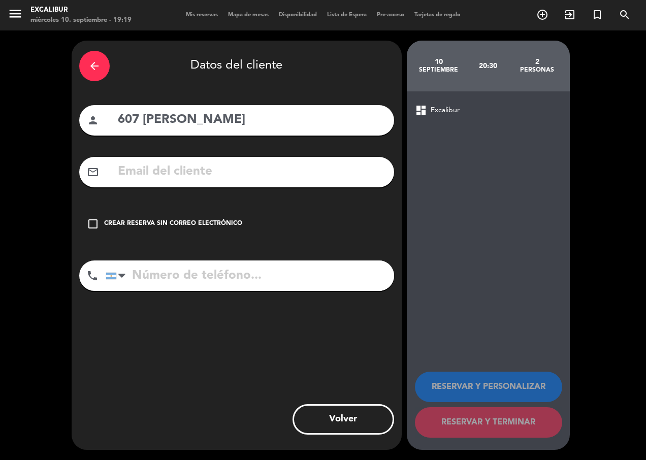
click at [198, 225] on div "Crear reserva sin correo electrónico" at bounding box center [173, 224] width 138 height 10
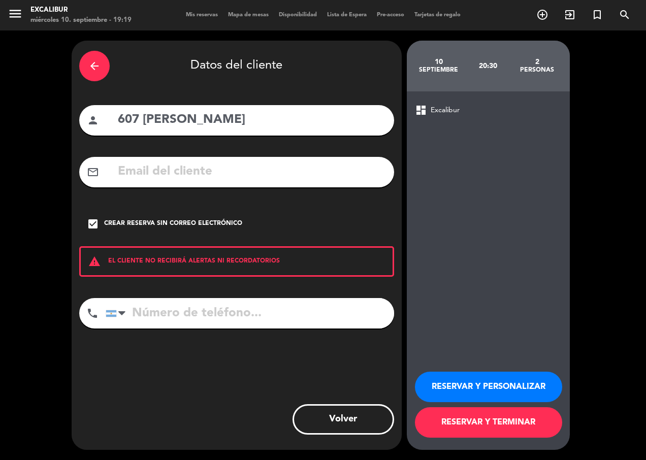
click at [487, 421] on button "RESERVAR Y TERMINAR" at bounding box center [488, 422] width 147 height 30
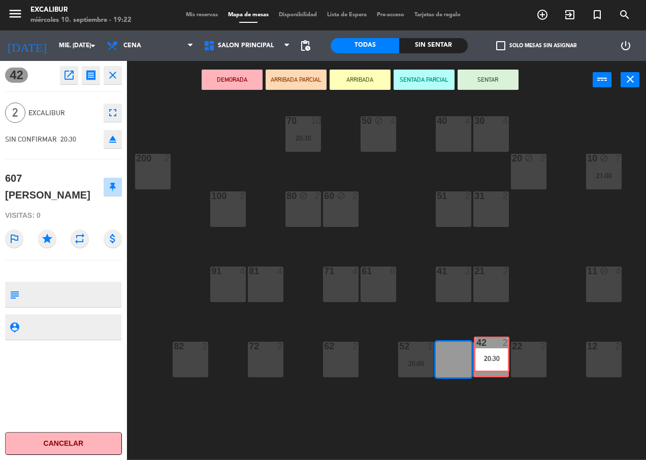
drag, startPoint x: 457, startPoint y: 362, endPoint x: 490, endPoint y: 357, distance: 32.9
click at [490, 357] on div "70 10 20:30 50 block 4 40 4 30 4 20 block 2 10 block 7 21:00 200 2 60 block 2 5…" at bounding box center [390, 279] width 513 height 361
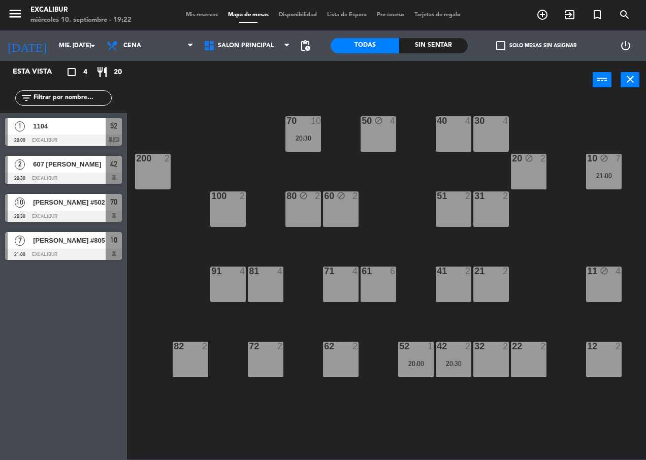
click at [490, 357] on div "32 2" at bounding box center [491, 360] width 36 height 36
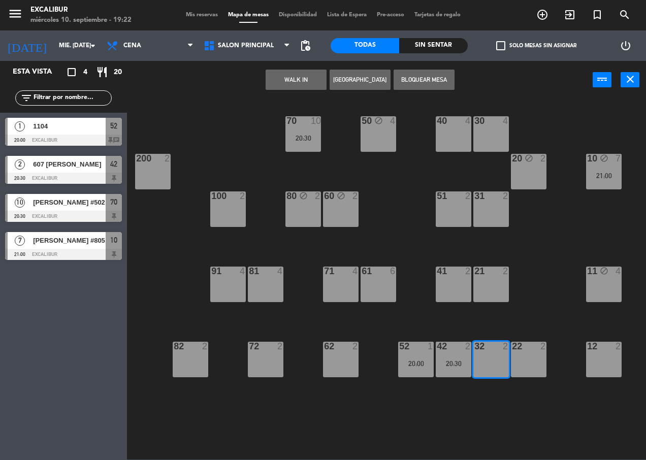
drag, startPoint x: 458, startPoint y: 358, endPoint x: 419, endPoint y: 275, distance: 91.1
click at [457, 357] on div "42 2 20:30" at bounding box center [454, 360] width 36 height 36
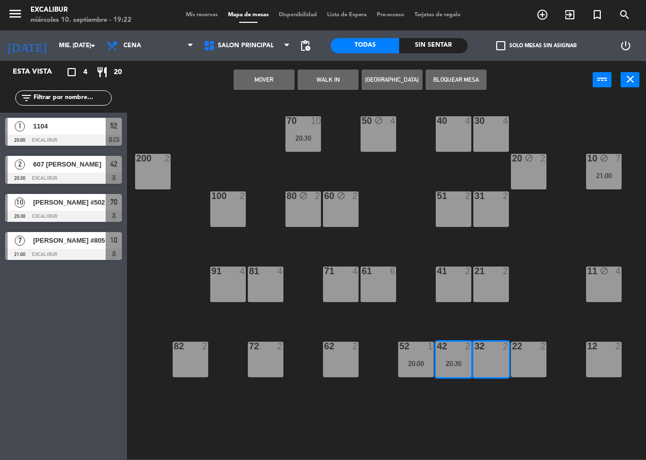
click at [271, 71] on button "Mover" at bounding box center [264, 80] width 61 height 20
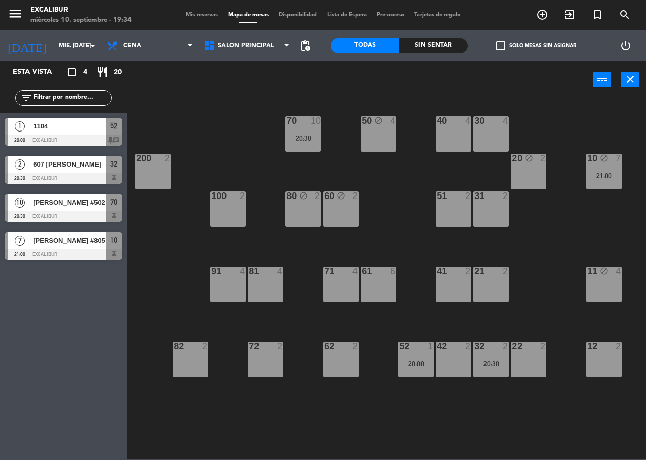
click at [205, 11] on div "Mis reservas Mapa de mesas Disponibilidad Lista de Espera Pre-acceso Tarjetas d…" at bounding box center [323, 15] width 285 height 9
click at [205, 12] on span "Mis reservas" at bounding box center [202, 15] width 42 height 6
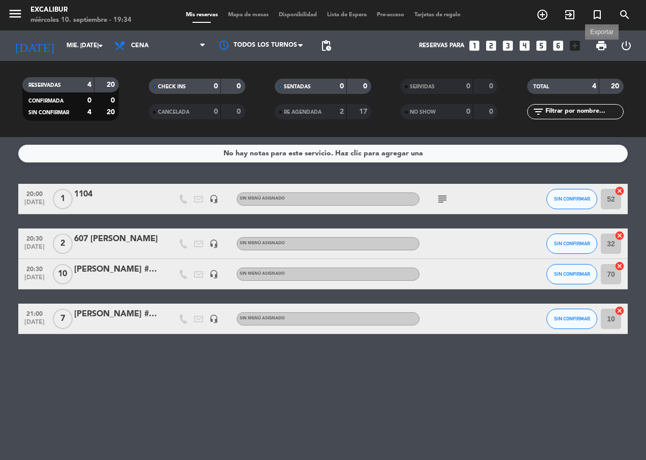
click at [603, 41] on span "print" at bounding box center [601, 46] width 12 height 12
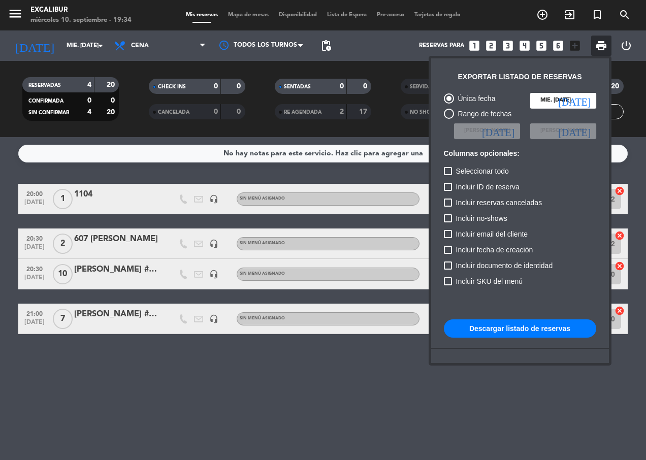
click at [532, 331] on button "Descargar listado de reservas" at bounding box center [520, 328] width 152 height 18
